Goal: Transaction & Acquisition: Purchase product/service

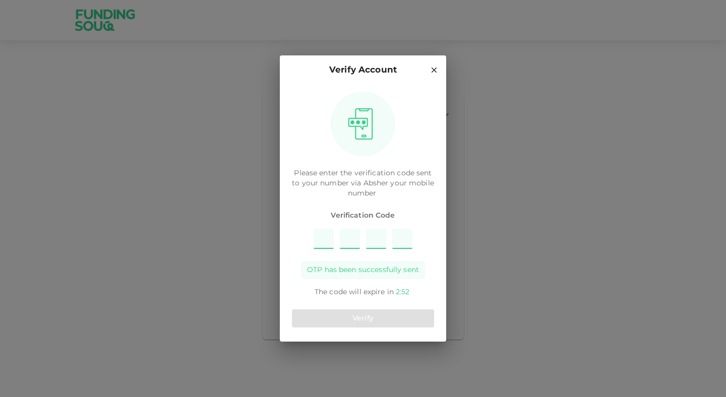
type input "4"
type input "1"
type input "9"
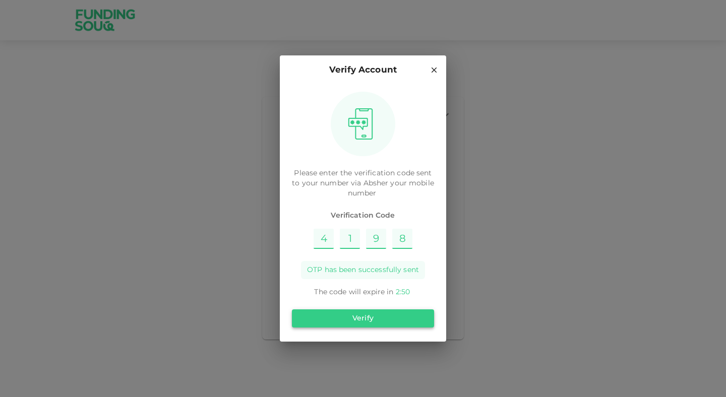
type input "8"
click at [353, 315] on button "Verify" at bounding box center [363, 318] width 142 height 18
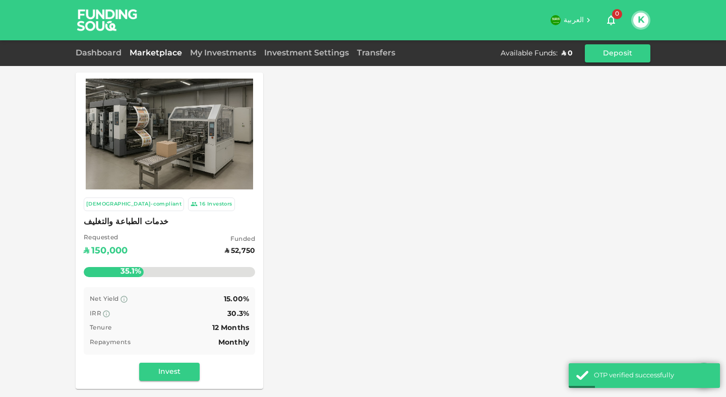
click at [462, 253] on div "[DEMOGRAPHIC_DATA]-compliant 16 Investors خدمات الطباعة والتغليف Requested ʢ 15…" at bounding box center [363, 231] width 574 height 316
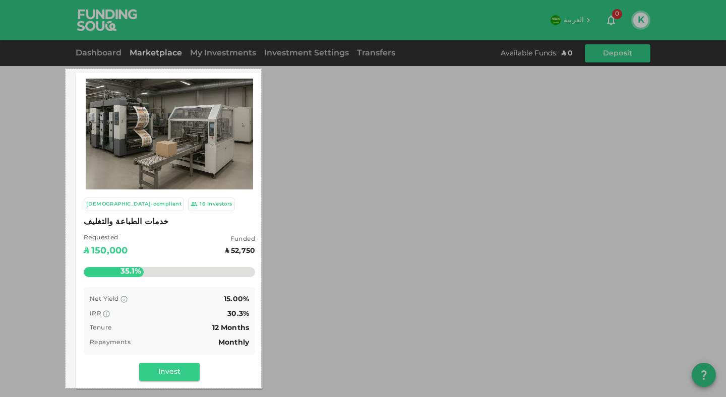
drag, startPoint x: 66, startPoint y: 69, endPoint x: 261, endPoint y: 388, distance: 374.1
click at [261, 388] on div "388 X 633" at bounding box center [363, 198] width 726 height 397
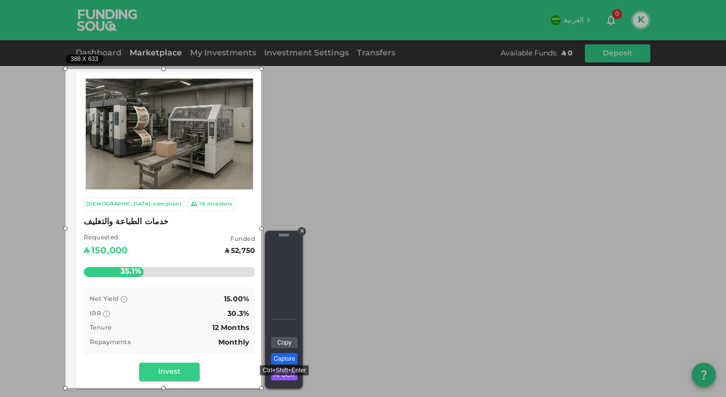
click at [279, 355] on link "Capture" at bounding box center [284, 358] width 26 height 11
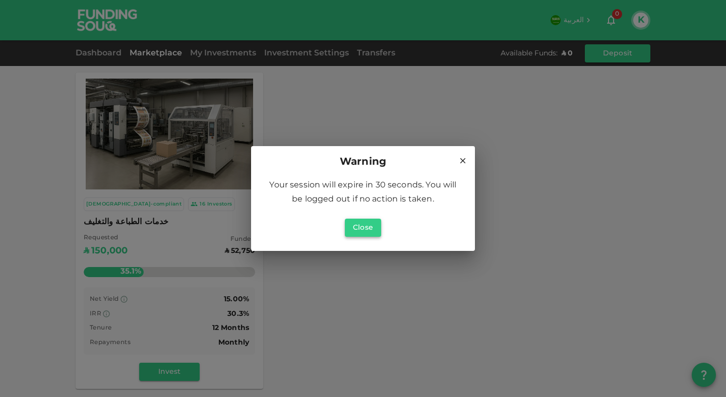
click at [363, 227] on button "Close" at bounding box center [363, 228] width 36 height 18
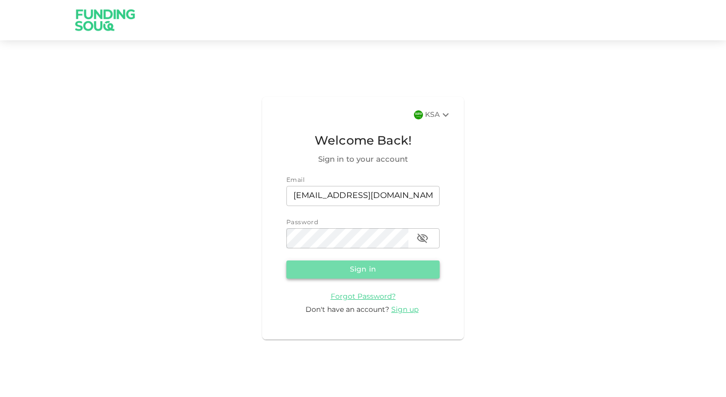
click at [369, 273] on button "Sign in" at bounding box center [362, 270] width 153 height 18
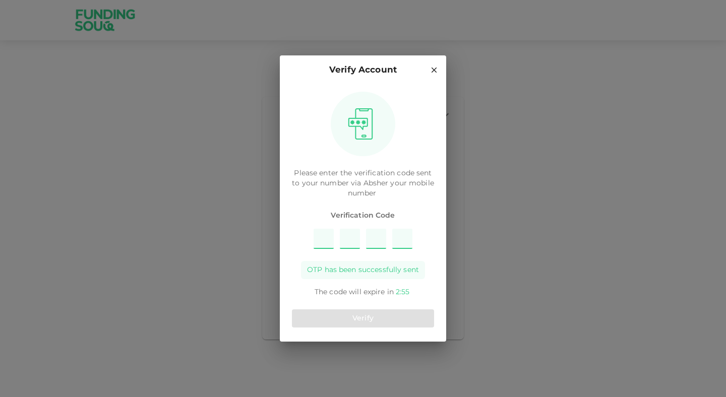
type input "9"
type input "6"
type input "7"
type input "5"
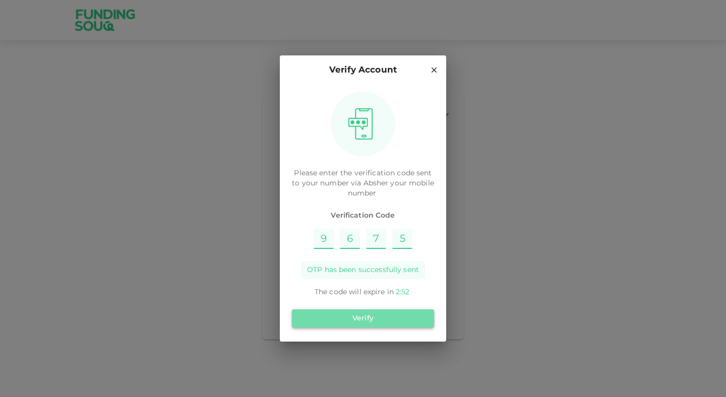
click at [363, 319] on button "Verify" at bounding box center [363, 318] width 142 height 18
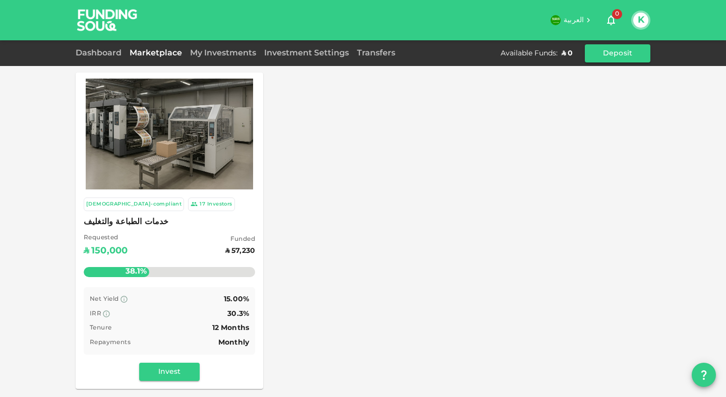
click at [207, 205] on div "Investors" at bounding box center [219, 204] width 25 height 9
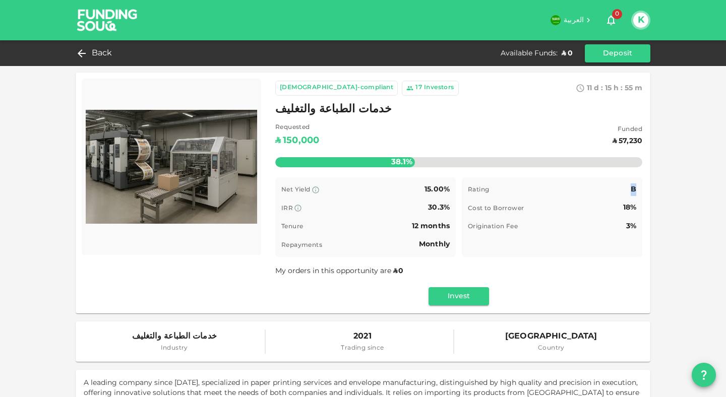
click at [631, 188] on span "B" at bounding box center [633, 189] width 6 height 7
click at [457, 295] on button "Invest" at bounding box center [458, 296] width 60 height 18
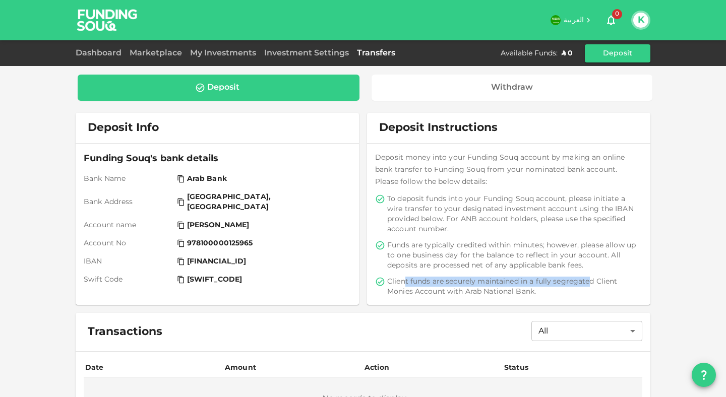
drag, startPoint x: 399, startPoint y: 281, endPoint x: 587, endPoint y: 279, distance: 187.5
click at [587, 279] on span "Client funds are securely maintained in a fully segregated Client Monies Accoun…" at bounding box center [513, 287] width 253 height 20
click at [551, 291] on span "Client funds are securely maintained in a fully segregated Client Monies Accoun…" at bounding box center [513, 287] width 253 height 20
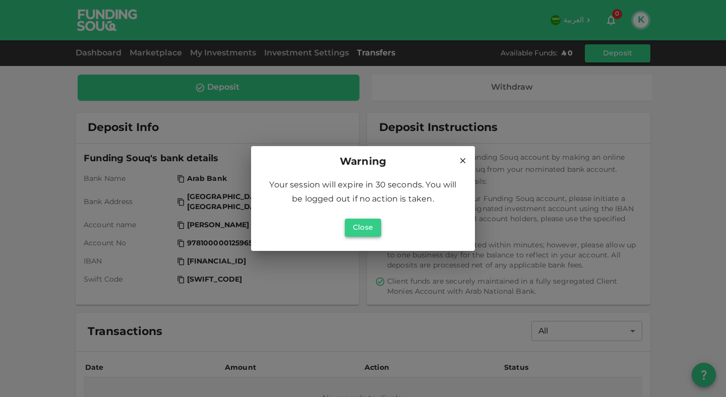
click at [348, 230] on button "Close" at bounding box center [363, 228] width 36 height 18
